Goal: Find specific page/section: Find specific page/section

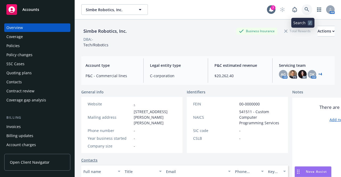
click at [305, 11] on icon at bounding box center [307, 9] width 5 height 5
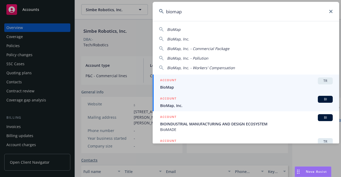
type input "biomap"
click at [204, 102] on div "ACCOUNT BI" at bounding box center [246, 99] width 173 height 7
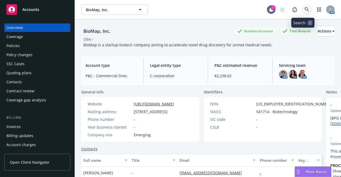
click at [305, 10] on icon at bounding box center [307, 9] width 5 height 5
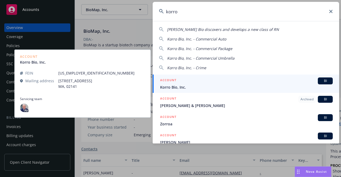
type input "korro"
click at [232, 83] on div "ACCOUNT BI" at bounding box center [246, 81] width 173 height 7
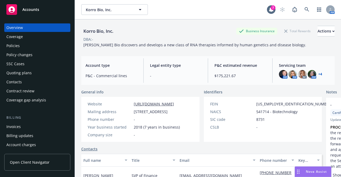
click at [318, 75] on link "+ 4" at bounding box center [320, 74] width 4 height 3
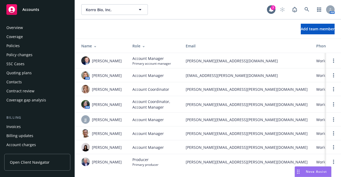
click at [43, 29] on div "Overview" at bounding box center [37, 27] width 62 height 9
